Goal: Find specific page/section: Find specific page/section

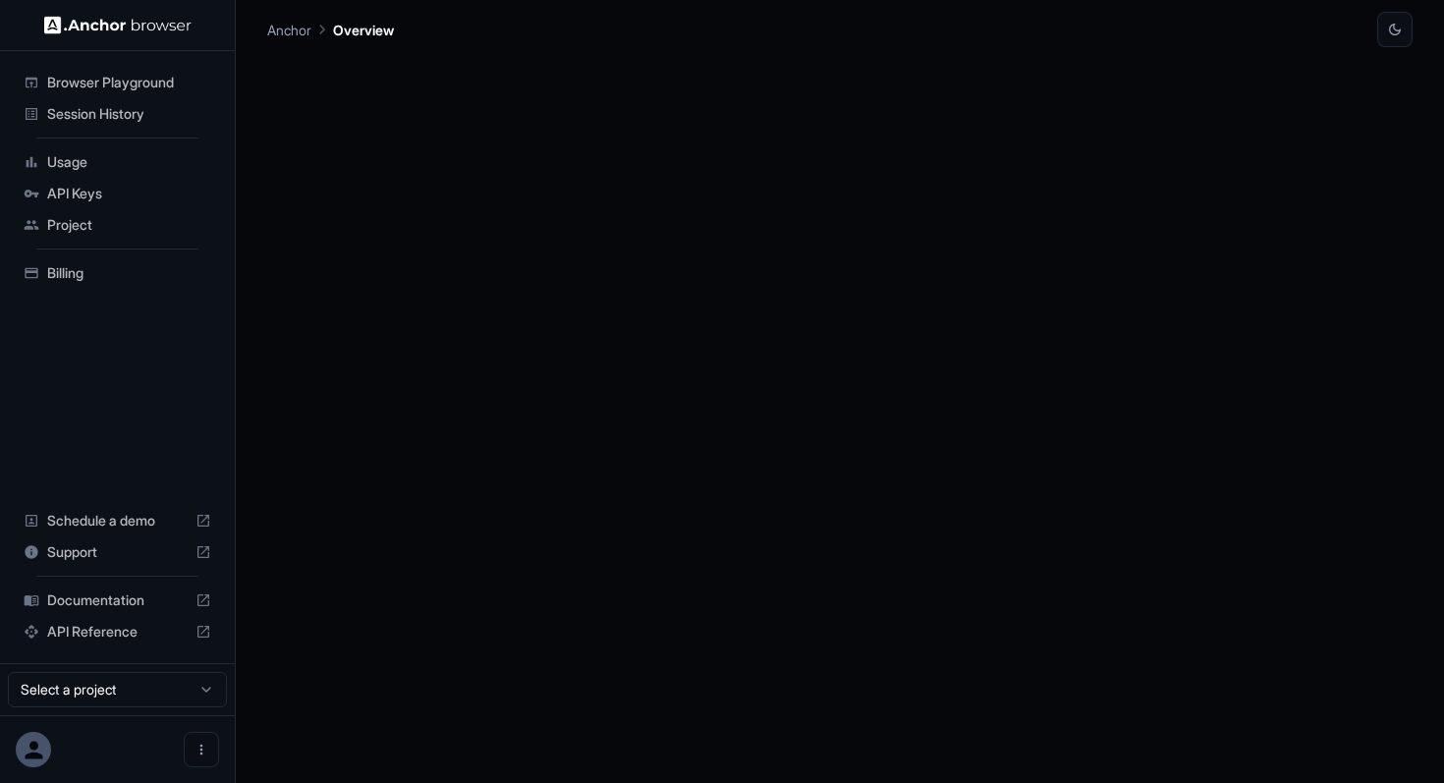
click at [83, 116] on span "Session History" at bounding box center [129, 114] width 164 height 20
